Goal: Use online tool/utility: Utilize a website feature to perform a specific function

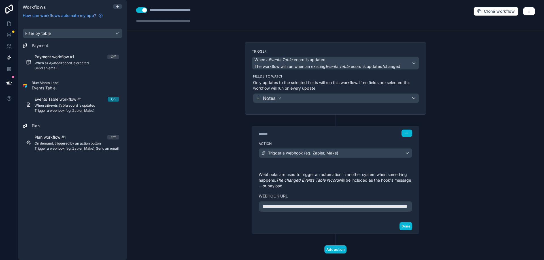
scroll to position [18, 0]
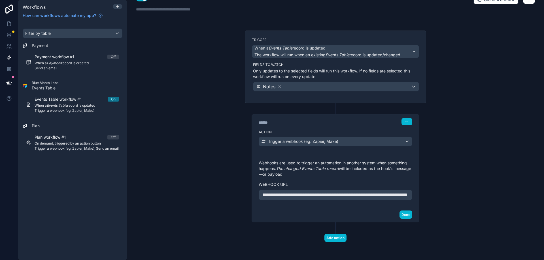
click at [473, 63] on div "**********" at bounding box center [335, 130] width 417 height 260
click at [333, 196] on p "**********" at bounding box center [335, 195] width 146 height 7
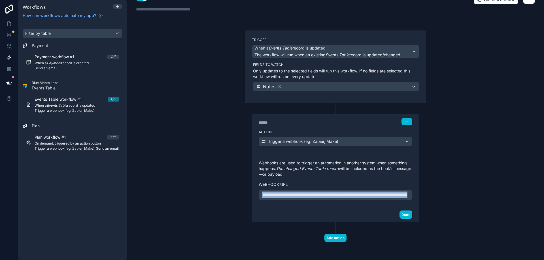
drag, startPoint x: 338, startPoint y: 194, endPoint x: 162, endPoint y: 167, distance: 177.7
click at [163, 167] on div "**********" at bounding box center [335, 130] width 417 height 260
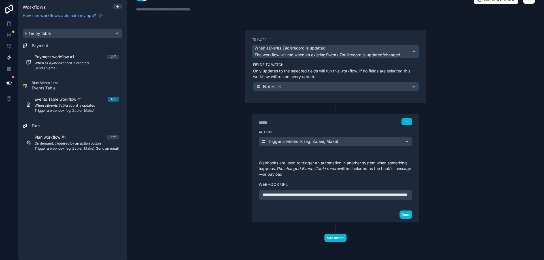
click at [229, 188] on div "**********" at bounding box center [335, 130] width 417 height 260
click at [356, 137] on div "Trigger a webhook (eg. Zapier, Make)" at bounding box center [335, 141] width 153 height 9
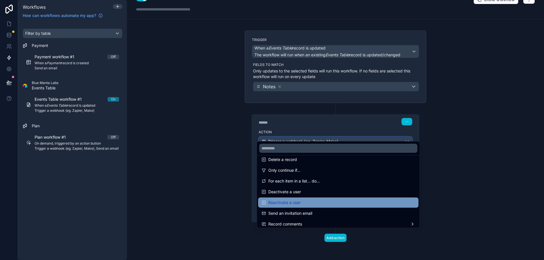
scroll to position [105, 0]
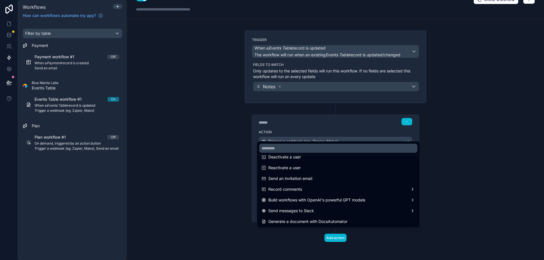
click at [503, 143] on div at bounding box center [272, 130] width 544 height 260
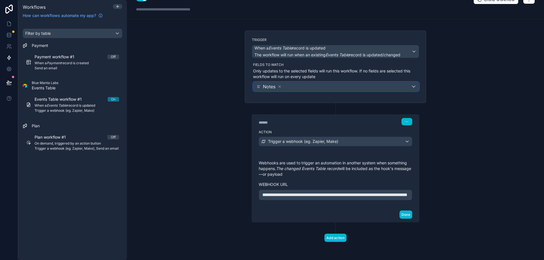
click at [302, 82] on div "Notes" at bounding box center [335, 86] width 165 height 9
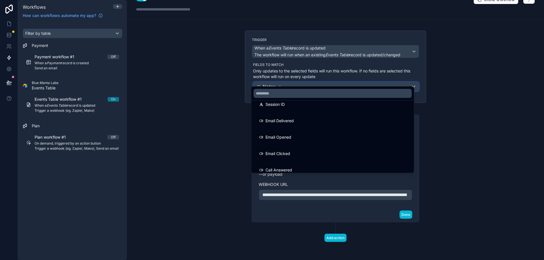
scroll to position [311, 0]
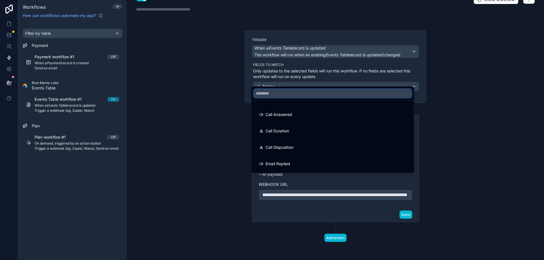
click at [286, 90] on input "text" at bounding box center [333, 93] width 158 height 9
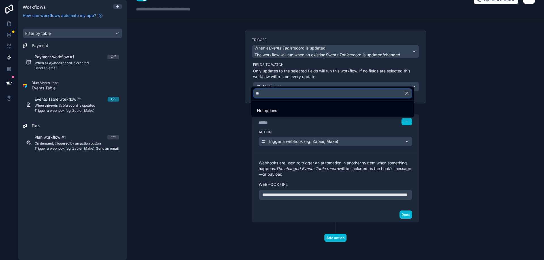
type input "*"
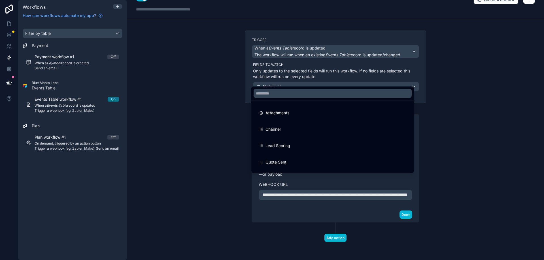
click at [541, 134] on div at bounding box center [272, 130] width 544 height 260
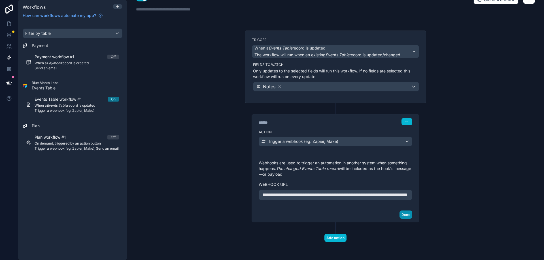
click at [397, 218] on div "Done" at bounding box center [335, 214] width 167 height 15
click at [399, 217] on button "Done" at bounding box center [405, 215] width 13 height 8
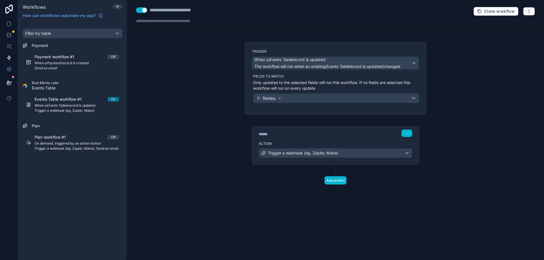
click at [531, 10] on button "button" at bounding box center [529, 11] width 12 height 8
click at [512, 27] on span "Test workflow" at bounding box center [513, 24] width 27 height 5
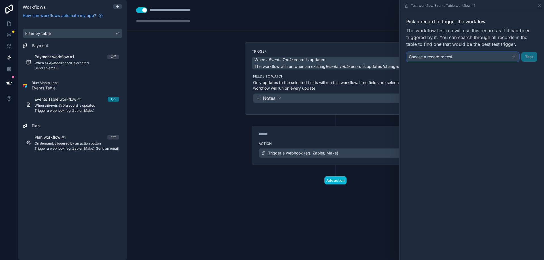
click at [463, 57] on div "Choose a record to test" at bounding box center [463, 56] width 112 height 9
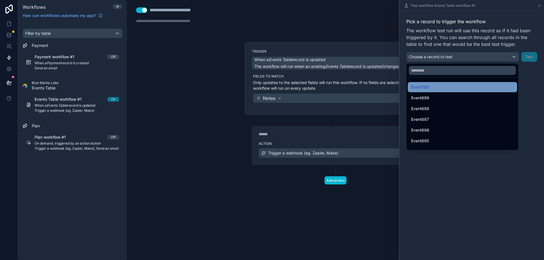
click at [423, 90] on span "Event700" at bounding box center [420, 87] width 18 height 7
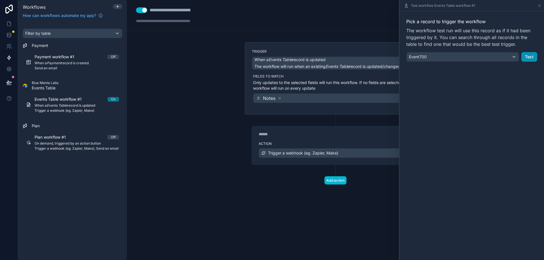
drag, startPoint x: 523, startPoint y: 56, endPoint x: 501, endPoint y: 53, distance: 22.9
click at [524, 56] on button "Test" at bounding box center [529, 57] width 16 height 10
click at [525, 56] on button "Test" at bounding box center [529, 57] width 16 height 10
